Goal: Navigation & Orientation: Find specific page/section

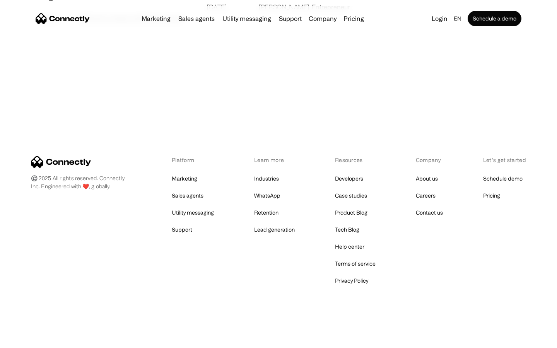
scroll to position [1485, 0]
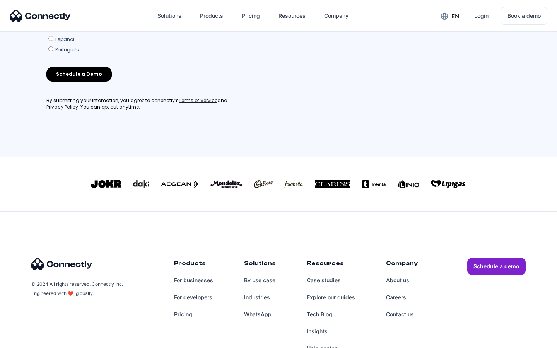
scroll to position [332, 0]
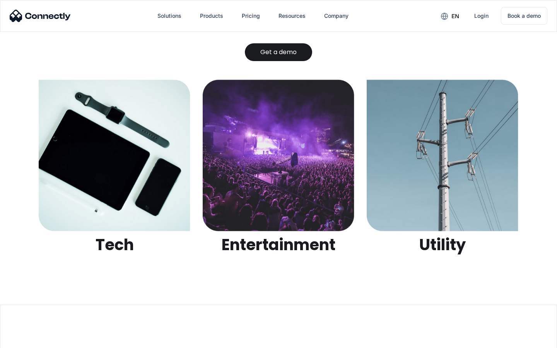
scroll to position [2438, 0]
